Goal: Transaction & Acquisition: Subscribe to service/newsletter

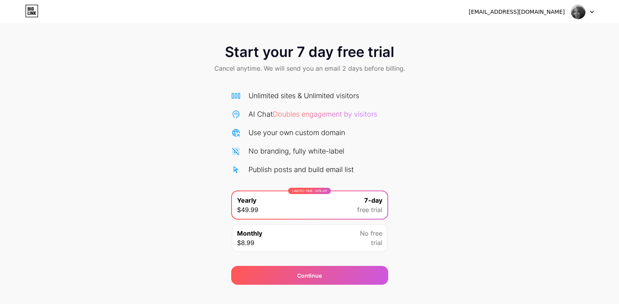
click at [306, 239] on div "Monthly $8.99 No free trial" at bounding box center [309, 237] width 155 height 27
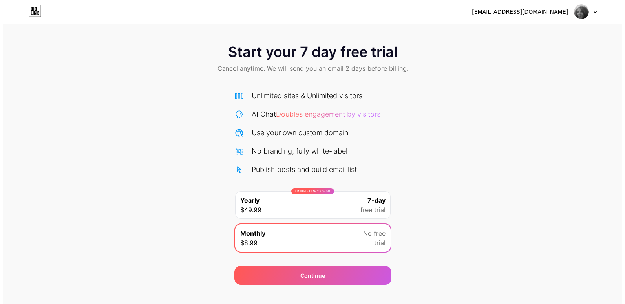
scroll to position [12, 0]
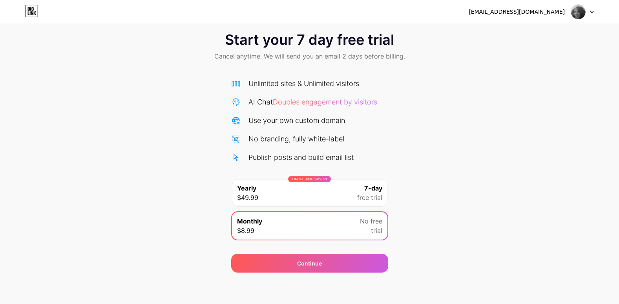
click at [589, 12] on div at bounding box center [582, 12] width 23 height 14
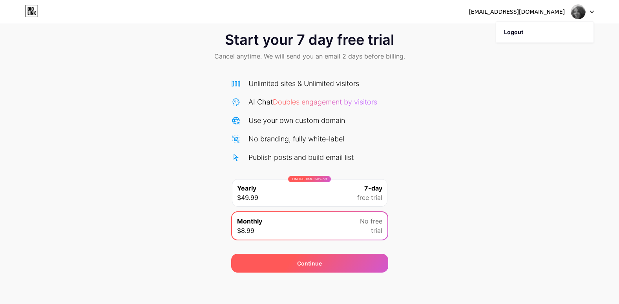
click at [321, 262] on span "Continue" at bounding box center [309, 263] width 25 height 8
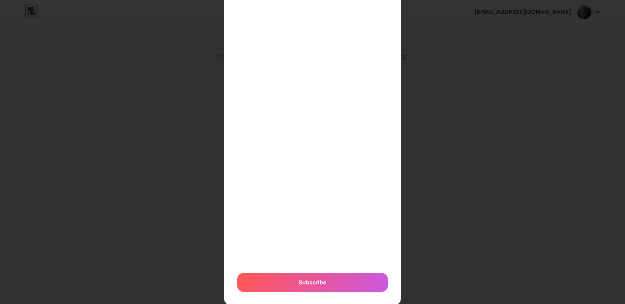
scroll to position [112, 0]
click at [305, 279] on span "Subscribe" at bounding box center [312, 282] width 27 height 8
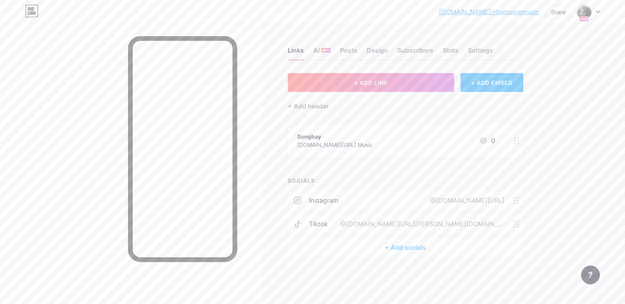
click at [86, 162] on div at bounding box center [312, 152] width 625 height 304
click at [484, 46] on div "Settings" at bounding box center [480, 53] width 25 height 14
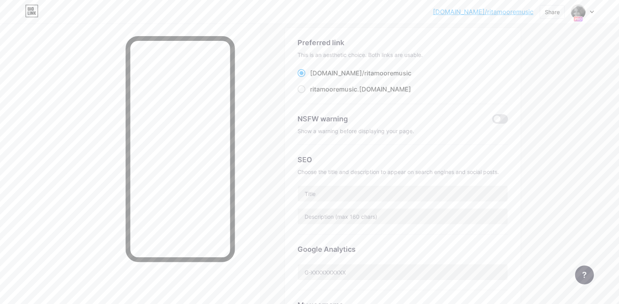
scroll to position [46, 0]
click at [506, 114] on label at bounding box center [500, 118] width 16 height 9
click at [492, 121] on input "checkbox" at bounding box center [492, 121] width 0 height 0
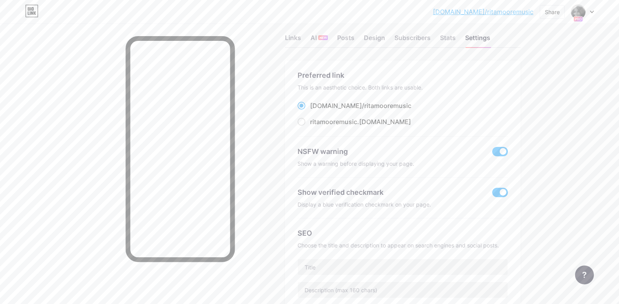
scroll to position [0, 0]
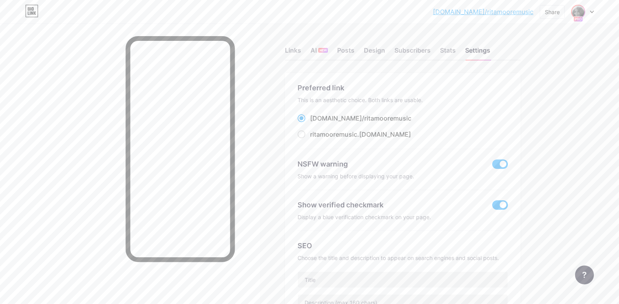
click at [579, 11] on img at bounding box center [578, 11] width 13 height 13
click at [529, 87] on link "Account settings" at bounding box center [544, 89] width 97 height 21
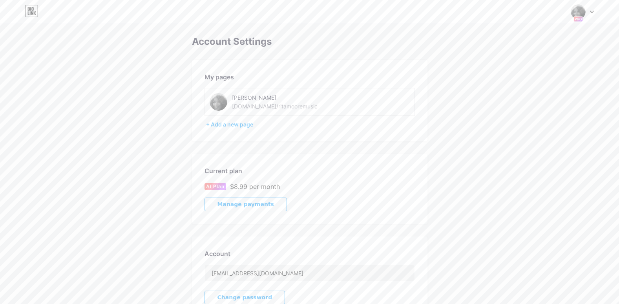
click at [577, 11] on img at bounding box center [578, 11] width 15 height 15
click at [517, 91] on link "Dashboard" at bounding box center [544, 89] width 97 height 21
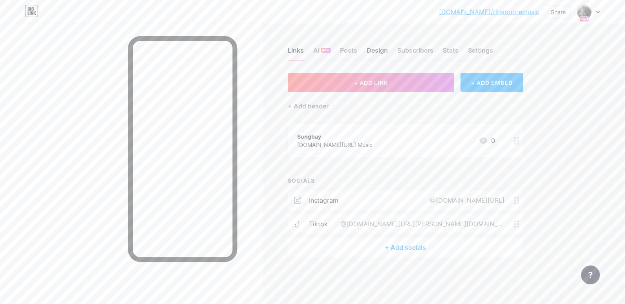
click at [376, 49] on div "Design" at bounding box center [377, 53] width 21 height 14
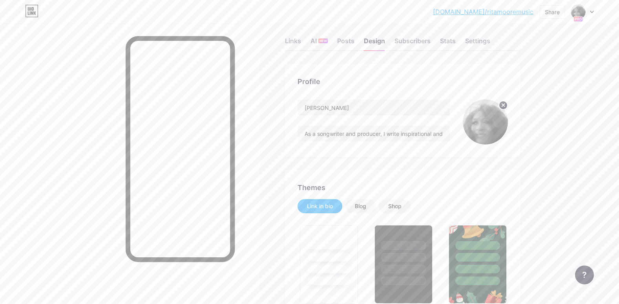
scroll to position [10, 0]
click at [449, 132] on input "As a songwriter and producer, I write inspirational and devotional songs and cr…" at bounding box center [374, 133] width 152 height 16
click at [385, 132] on input "As a songwriter and producer, I write inspirational and devotional songs and cr…" at bounding box center [374, 133] width 152 height 16
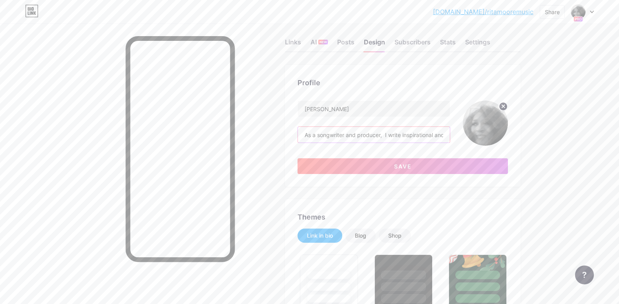
scroll to position [0, 0]
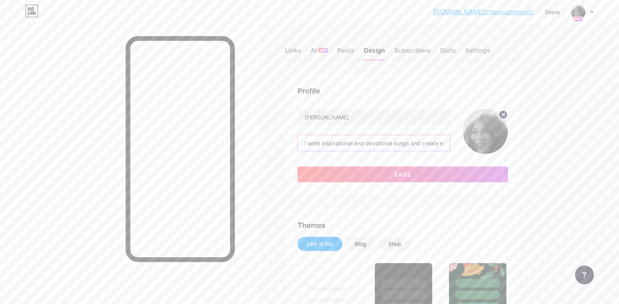
click at [446, 141] on input "I write inspirational and devotional songs and create music that resonates with…" at bounding box center [374, 143] width 152 height 16
click at [448, 142] on input "music that resonates with the power of music to transform lives." at bounding box center [374, 143] width 152 height 16
click at [342, 141] on input "form lives." at bounding box center [374, 143] width 152 height 16
type input "f"
type input "Songwriter Producer"
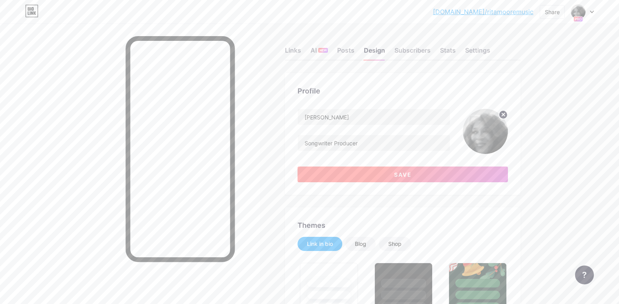
click at [404, 173] on span "Save" at bounding box center [403, 174] width 18 height 7
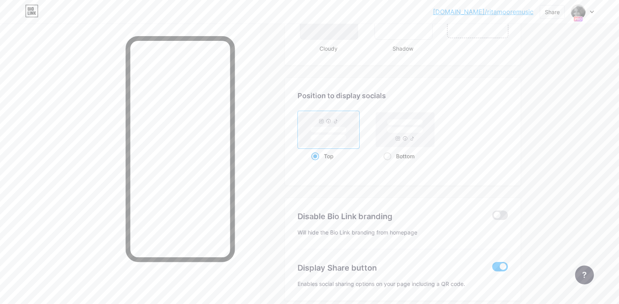
scroll to position [1032, 0]
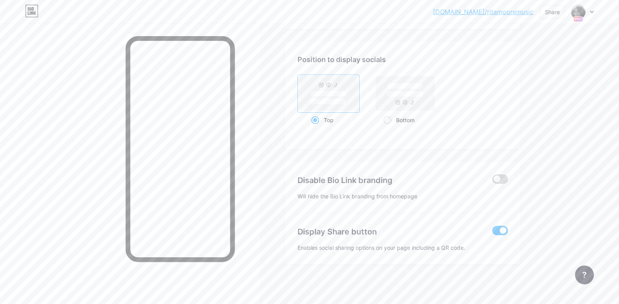
click at [505, 175] on span at bounding box center [500, 178] width 16 height 9
click at [492, 181] on input "checkbox" at bounding box center [492, 181] width 0 height 0
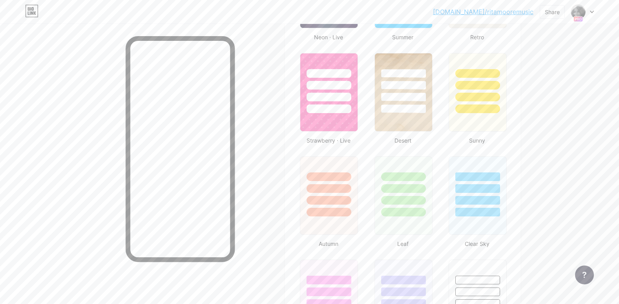
scroll to position [594, 0]
click at [592, 11] on icon at bounding box center [592, 12] width 4 height 3
click at [534, 85] on link "Account settings" at bounding box center [544, 89] width 97 height 21
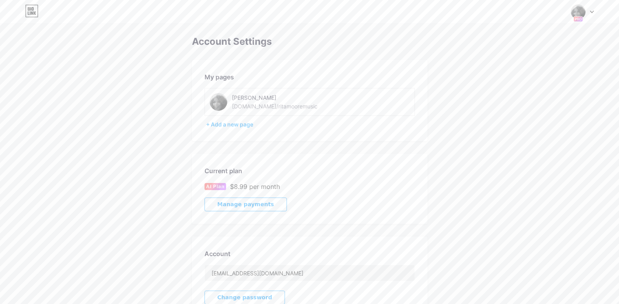
click at [591, 13] on icon at bounding box center [592, 12] width 4 height 3
click at [504, 86] on link "Dashboard" at bounding box center [544, 89] width 97 height 21
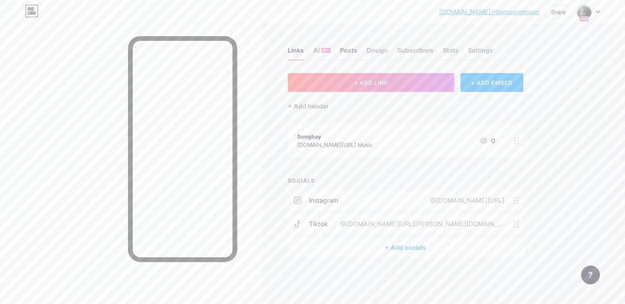
click at [348, 48] on div "Posts" at bounding box center [348, 53] width 17 height 14
